Goal: Task Accomplishment & Management: Manage account settings

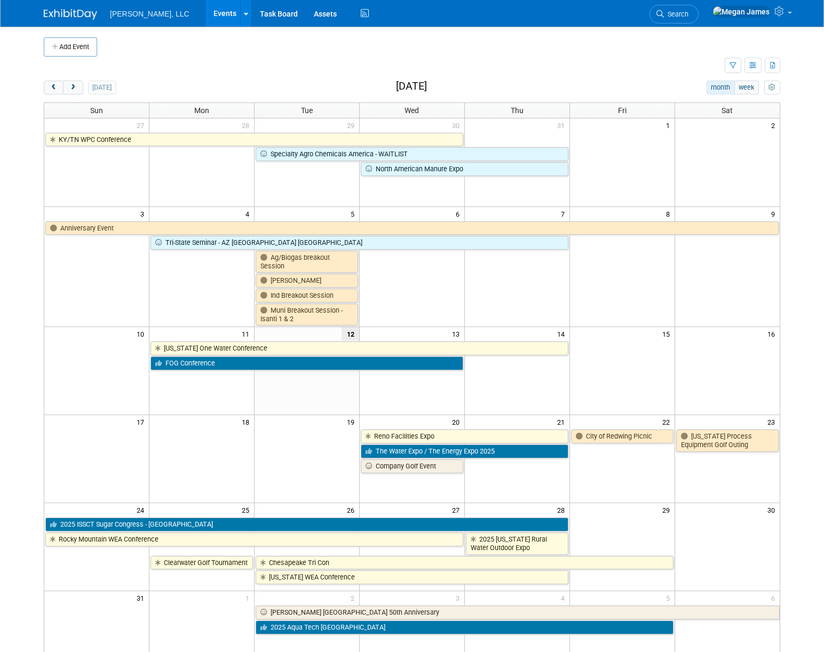
click at [624, 74] on td at bounding box center [384, 66] width 681 height 19
click at [782, 16] on icon at bounding box center [780, 11] width 12 height 10
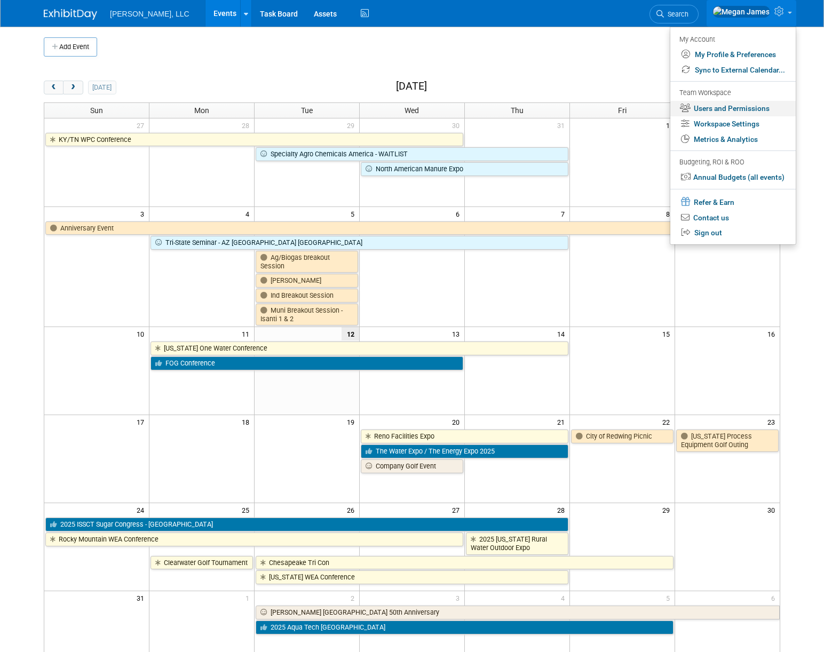
click at [729, 111] on link "Users and Permissions" at bounding box center [732, 108] width 125 height 15
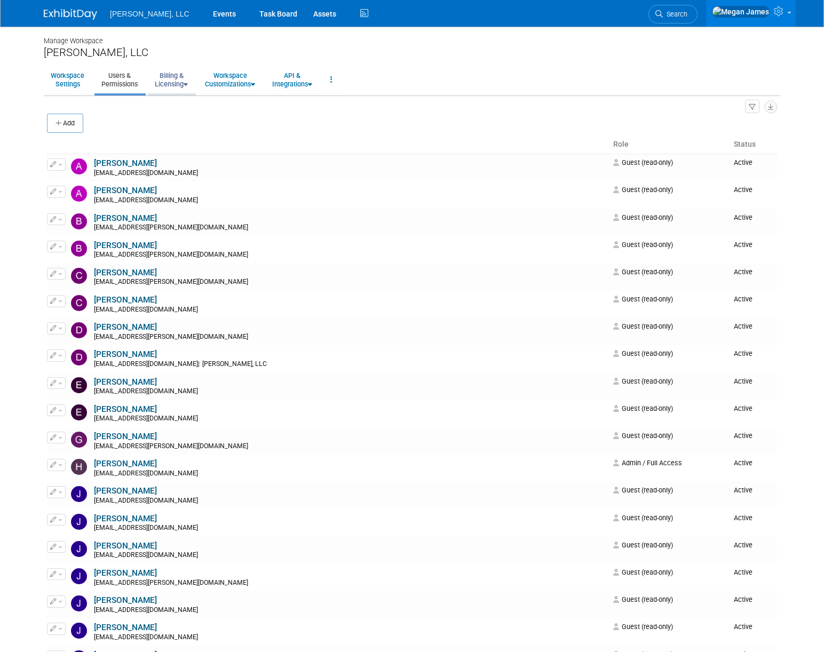
click at [183, 83] on link "Billing & Licensing" at bounding box center [171, 80] width 47 height 26
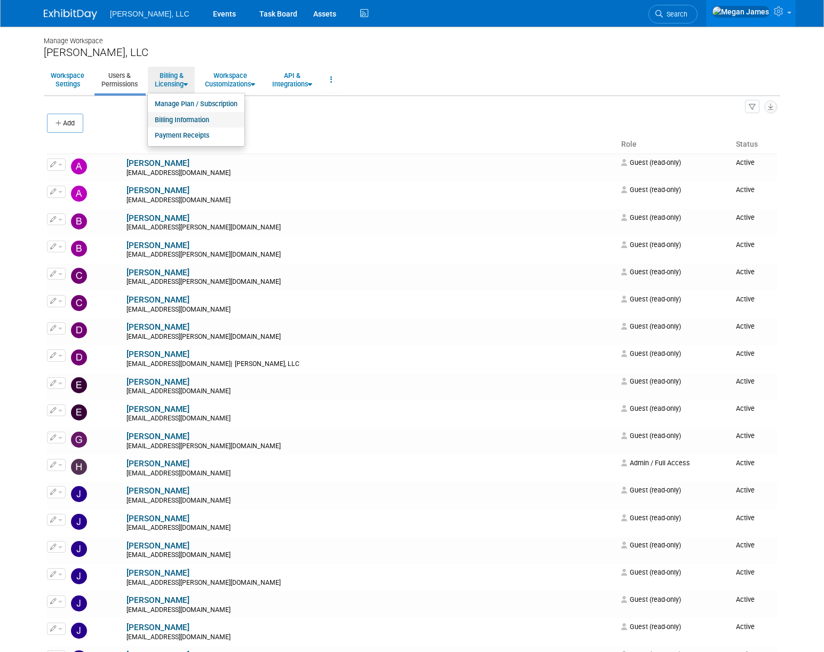
click at [186, 120] on link "Billing Information" at bounding box center [196, 120] width 97 height 16
click at [0, 0] on div at bounding box center [0, 0] width 0 height 0
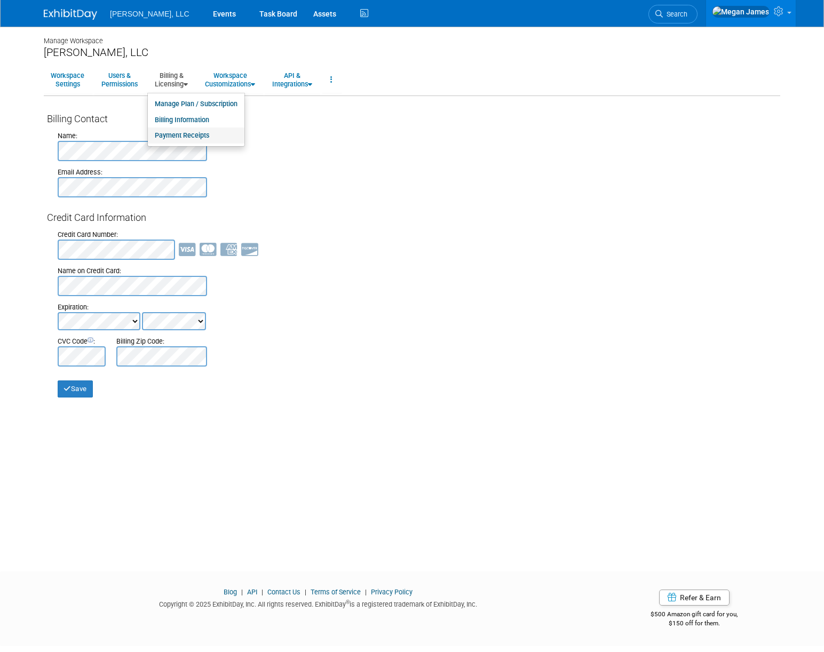
click at [193, 136] on link "Payment Receipts" at bounding box center [196, 136] width 97 height 16
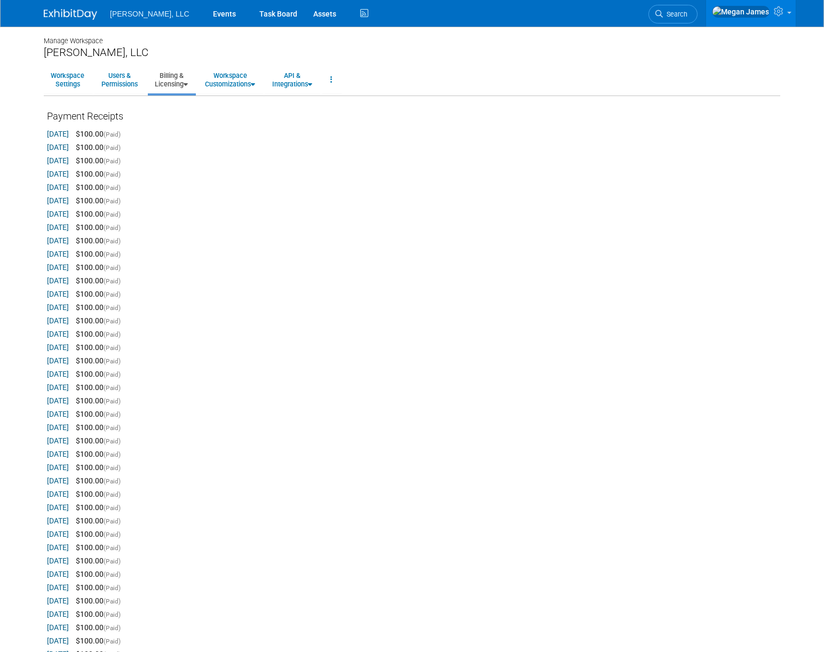
click at [69, 145] on link "[DATE]" at bounding box center [58, 147] width 22 height 9
